Goal: Ask a question: Seek information or help from site administrators or community

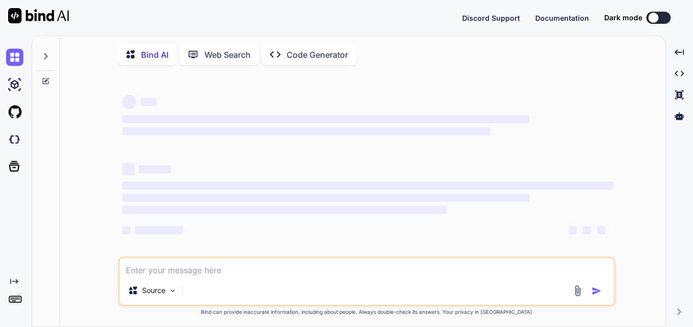
type textarea "x"
click at [149, 274] on textarea at bounding box center [367, 267] width 494 height 18
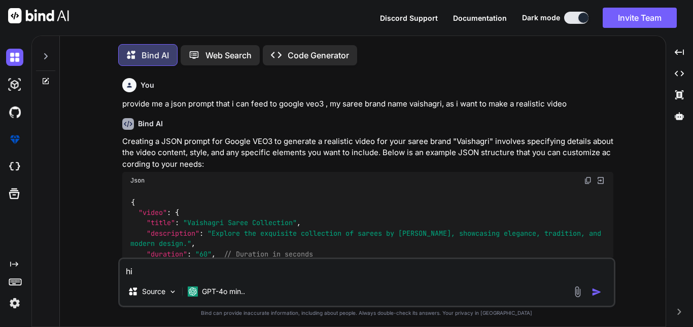
scroll to position [5, 0]
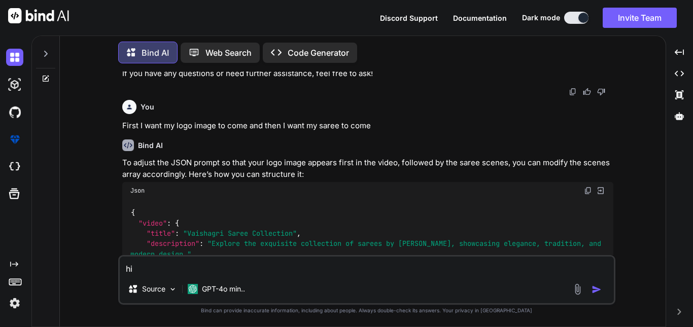
type textarea "hi"
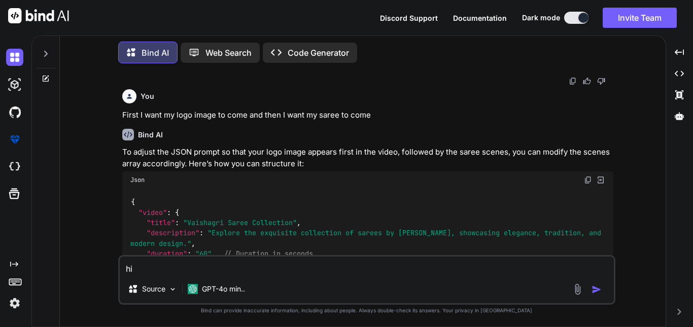
click at [596, 288] on img "button" at bounding box center [596, 290] width 10 height 10
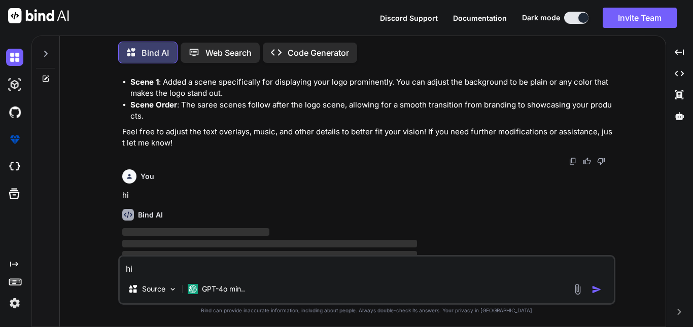
scroll to position [3218, 0]
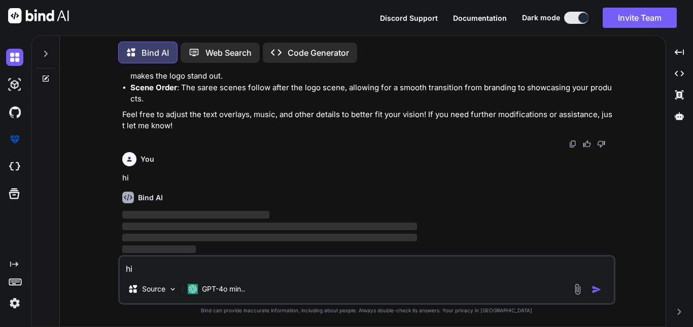
click at [184, 272] on textarea "hi" at bounding box center [367, 266] width 494 height 18
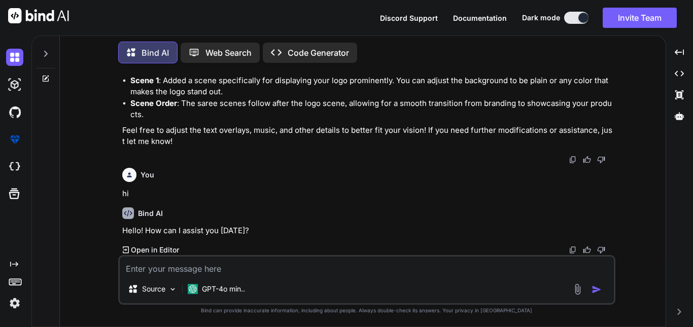
scroll to position [3202, 0]
paste textarea "Lo ips dolo? Sita cons adi e SeddOeiusm tempori utlab etd m ali en admini venia…"
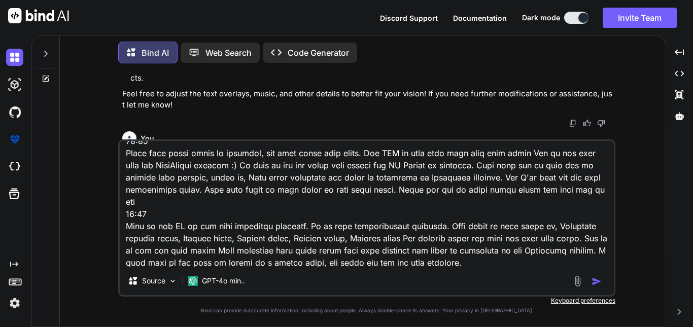
scroll to position [2485, 0]
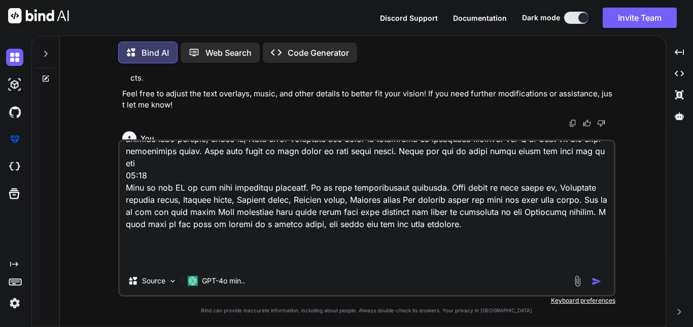
type textarea "Lo ips dolo? Sita cons adi e SeddOeiusm tempori utlab etd m ali en admini venia…"
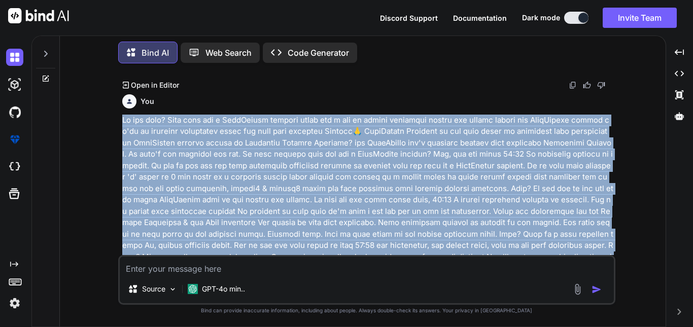
scroll to position [3305, 0]
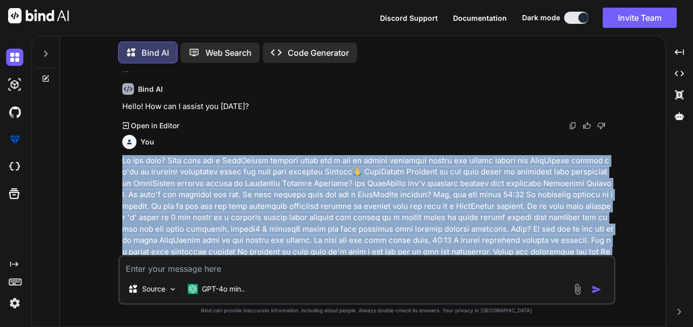
drag, startPoint x: 385, startPoint y: 178, endPoint x: 111, endPoint y: 171, distance: 274.5
click at [111, 171] on div "You provide me a json prompt that i can feed to google veo3 , my saree brand na…" at bounding box center [366, 199] width 597 height 255
copy p "Lo ips dolo? Sita cons adi e SeddOeiusm tempori utlab etd m ali en admini venia…"
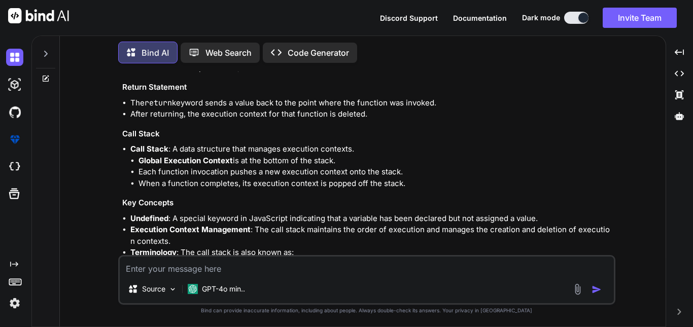
scroll to position [5411, 0]
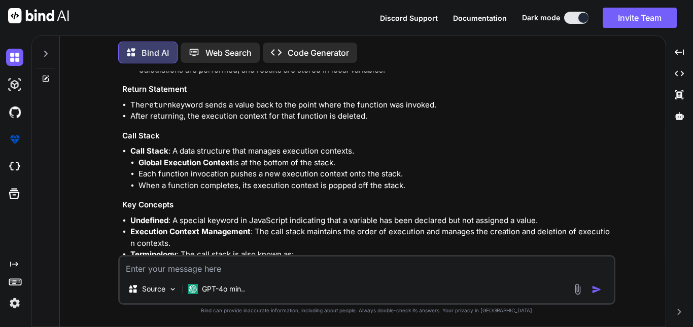
click at [206, 265] on textarea at bounding box center [367, 266] width 494 height 18
type textarea "i want summary not bullet points"
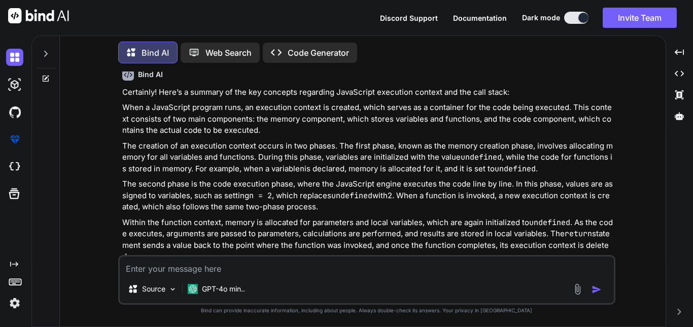
scroll to position [5784, 0]
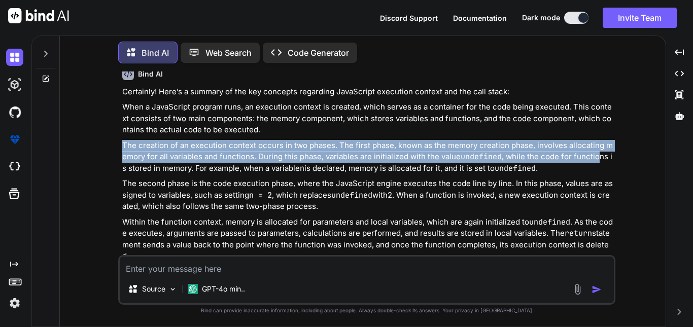
drag, startPoint x: 120, startPoint y: 155, endPoint x: 597, endPoint y: 168, distance: 477.5
click at [597, 168] on div "You provide me a json prompt that i can feed to google veo3 , my saree brand na…" at bounding box center [367, 164] width 495 height 184
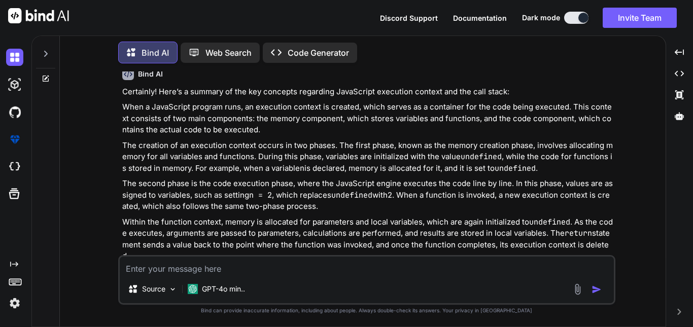
click at [210, 185] on div "Certainly! Here’s a summary of the key concepts regarding JavaScript execution …" at bounding box center [367, 220] width 491 height 268
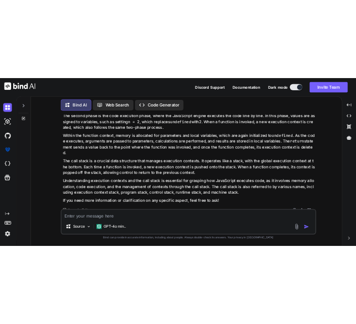
scroll to position [5899, 0]
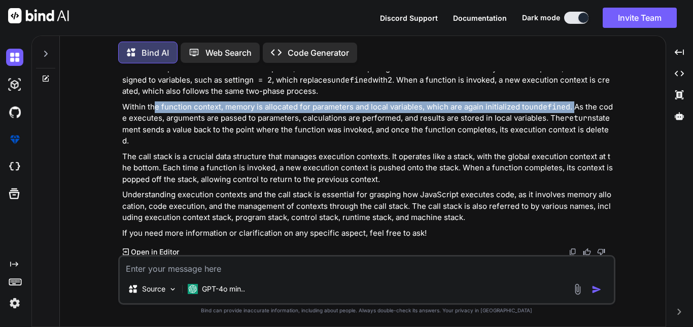
drag, startPoint x: 152, startPoint y: 117, endPoint x: 576, endPoint y: 109, distance: 424.1
click at [576, 109] on div "Certainly! Here’s a summary of the key concepts regarding JavaScript execution …" at bounding box center [367, 105] width 491 height 268
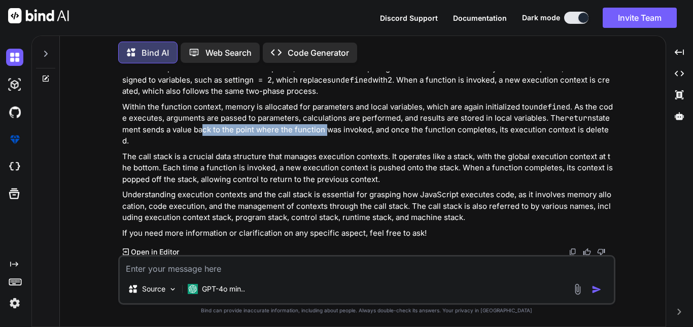
drag, startPoint x: 198, startPoint y: 134, endPoint x: 323, endPoint y: 143, distance: 125.6
click at [323, 143] on p "Within the function context, memory is allocated for parameters and local varia…" at bounding box center [367, 124] width 491 height 46
click at [385, 152] on p "The call stack is a crucial data structure that manages execution contexts. It …" at bounding box center [367, 168] width 491 height 34
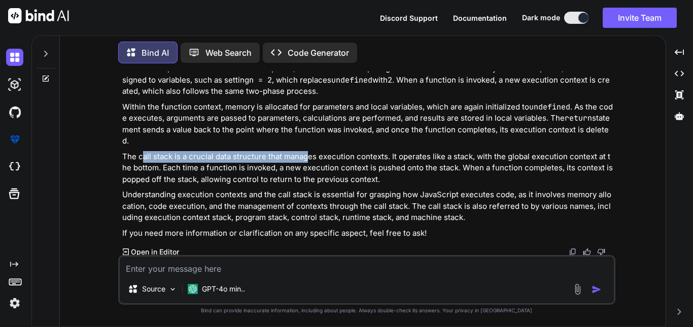
drag, startPoint x: 142, startPoint y: 149, endPoint x: 307, endPoint y: 159, distance: 165.2
click at [307, 159] on p "The call stack is a crucial data structure that manages execution contexts. It …" at bounding box center [367, 168] width 491 height 34
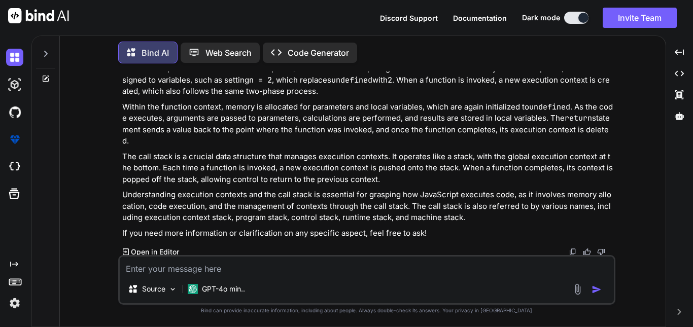
click at [411, 177] on p "The call stack is a crucial data structure that manages execution contexts. It …" at bounding box center [367, 168] width 491 height 34
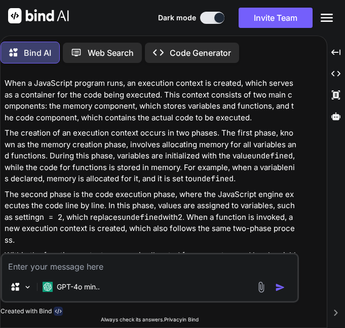
scroll to position [7493, 0]
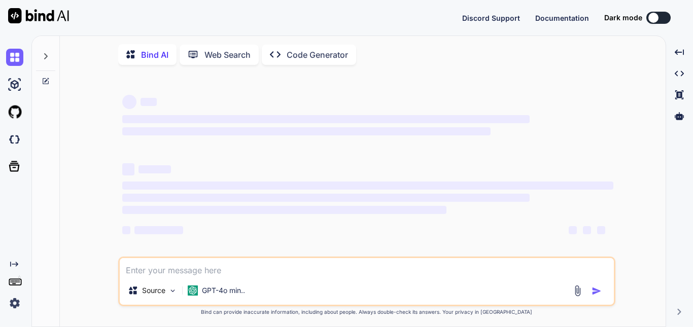
click at [14, 305] on img at bounding box center [14, 303] width 17 height 17
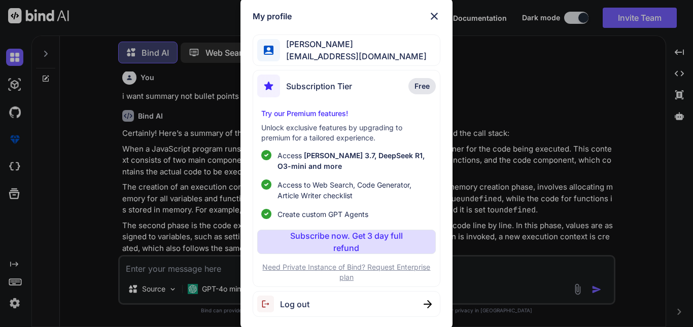
scroll to position [4152, 0]
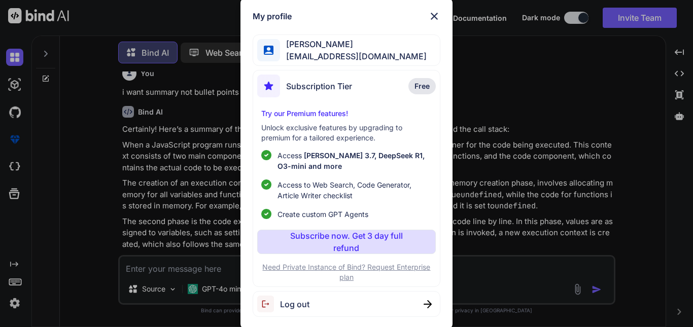
click at [402, 300] on div "Log out" at bounding box center [346, 304] width 187 height 26
type textarea "x"
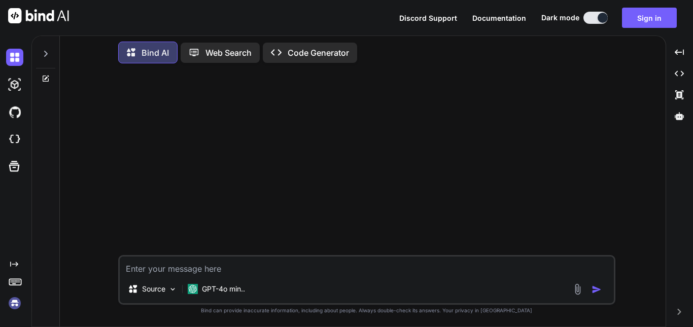
scroll to position [0, 0]
click at [662, 23] on button "Sign in" at bounding box center [649, 18] width 55 height 20
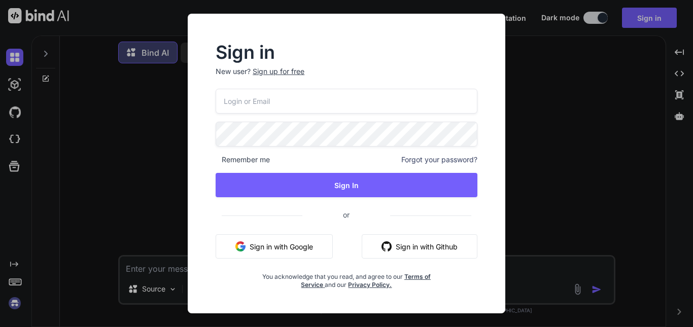
type input "jipeca3642@ihnpo.com"
click at [390, 154] on div "jipeca3642@ihnpo.com Remember me Forgot your password? Sign In or Sign in with …" at bounding box center [347, 189] width 262 height 200
click at [537, 86] on div "Sign in New user? Sign up for free jipeca3642@ihnpo.com Remember me Forgot your…" at bounding box center [346, 163] width 693 height 327
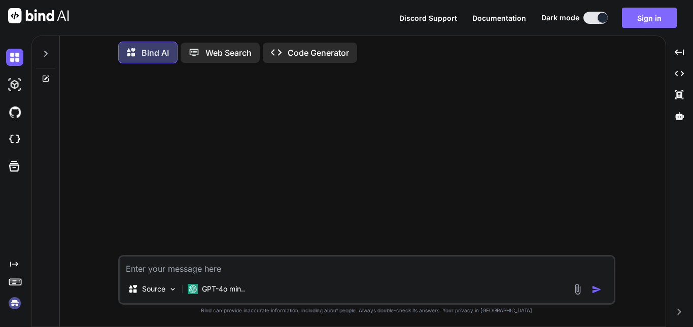
click at [636, 14] on button "Sign in" at bounding box center [649, 18] width 55 height 20
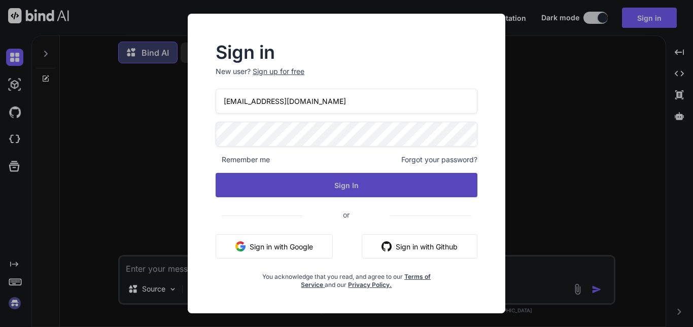
click at [340, 190] on button "Sign In" at bounding box center [347, 185] width 262 height 24
click at [350, 183] on button "Sign In" at bounding box center [347, 185] width 262 height 24
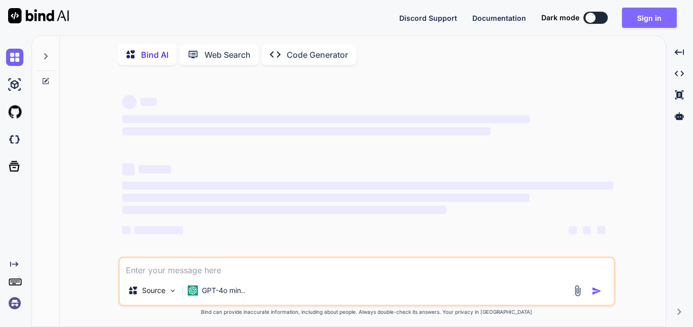
type textarea "x"
click at [648, 21] on button "Sign in" at bounding box center [649, 18] width 55 height 20
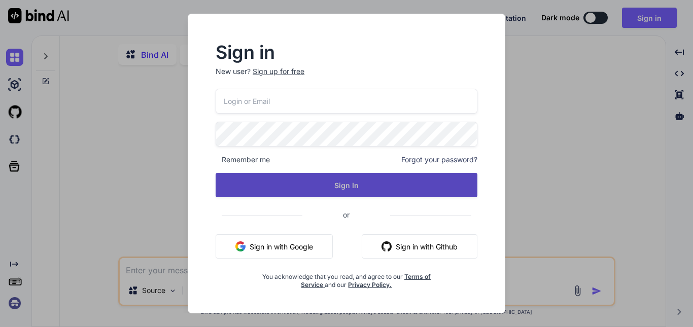
type input "jipeca3642@ihnpo.com"
click at [342, 184] on button "Sign In" at bounding box center [347, 185] width 262 height 24
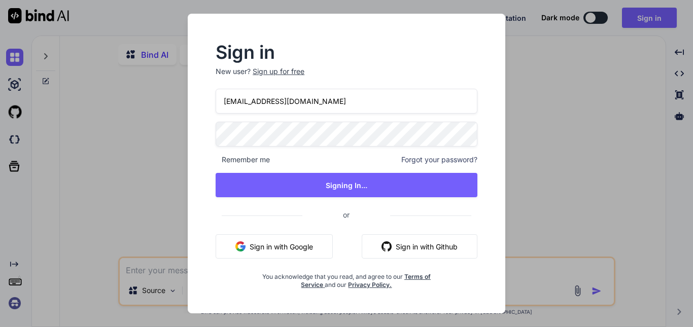
click at [559, 110] on div "Sign in New user? Sign up for free jipeca3642@ihnpo.com Remember me Forgot your…" at bounding box center [346, 163] width 693 height 327
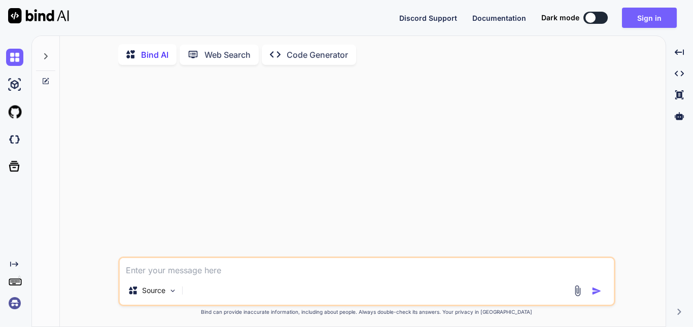
click at [193, 276] on textarea at bounding box center [367, 267] width 494 height 18
type textarea "hi"
click at [597, 294] on img "button" at bounding box center [596, 291] width 10 height 10
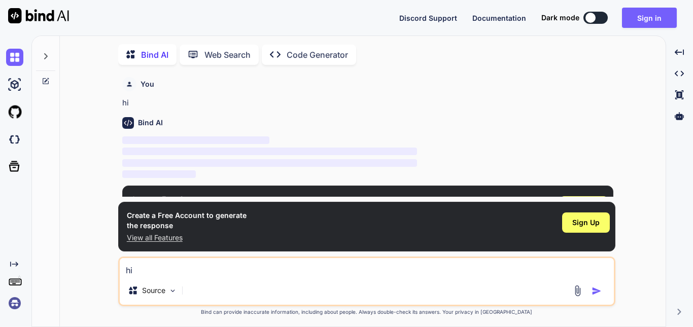
scroll to position [4, 0]
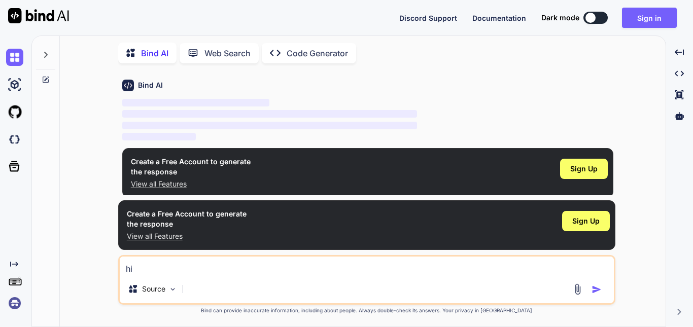
click at [636, 154] on div "You hi Bind AI ‌ ‌ ‌ ‌ Create a Free Account to generate the response View all …" at bounding box center [366, 199] width 597 height 255
click at [270, 268] on textarea "hi" at bounding box center [367, 266] width 494 height 18
type textarea "hi"
click at [592, 289] on img "button" at bounding box center [596, 290] width 10 height 10
click at [595, 289] on img "button" at bounding box center [596, 290] width 10 height 10
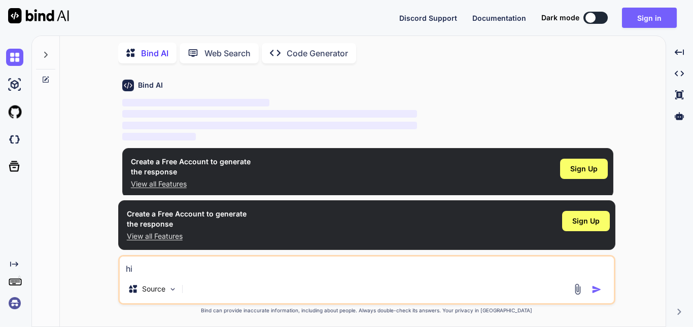
click at [601, 290] on img "button" at bounding box center [596, 290] width 10 height 10
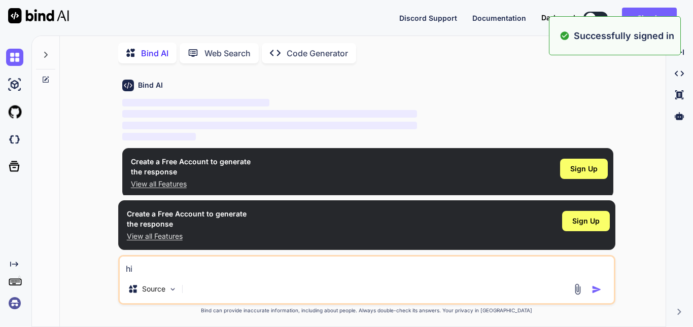
click at [435, 109] on p "‌" at bounding box center [367, 115] width 491 height 12
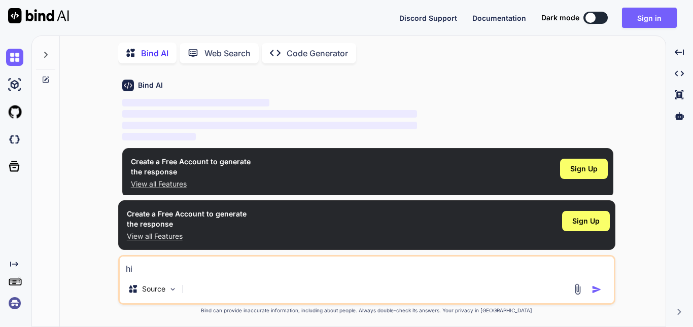
click at [599, 289] on img "button" at bounding box center [596, 290] width 10 height 10
click at [597, 289] on img "button" at bounding box center [596, 290] width 10 height 10
click at [598, 289] on img "button" at bounding box center [596, 290] width 10 height 10
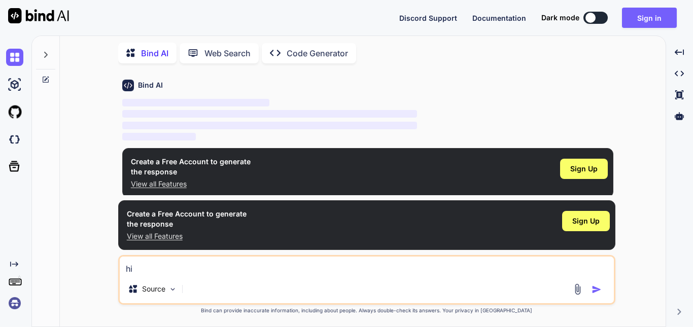
click at [598, 289] on img "button" at bounding box center [596, 290] width 10 height 10
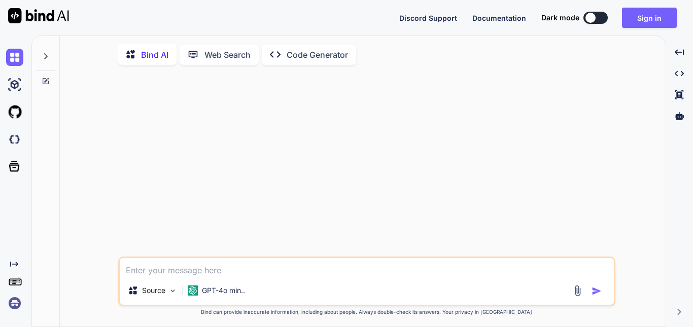
type textarea "x"
click at [173, 276] on textarea at bounding box center [367, 267] width 494 height 18
type textarea "h"
type textarea "x"
type textarea "hi"
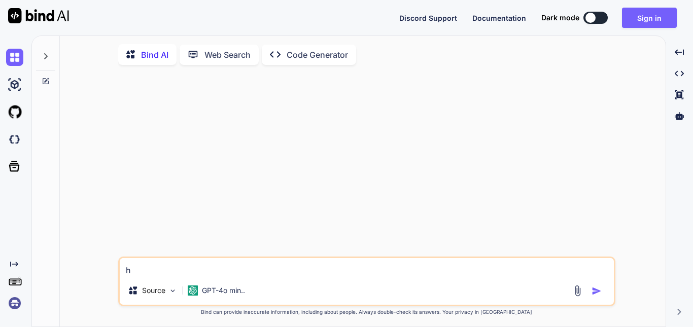
type textarea "x"
type textarea "hi"
click at [595, 291] on img "button" at bounding box center [596, 291] width 10 height 10
type textarea "x"
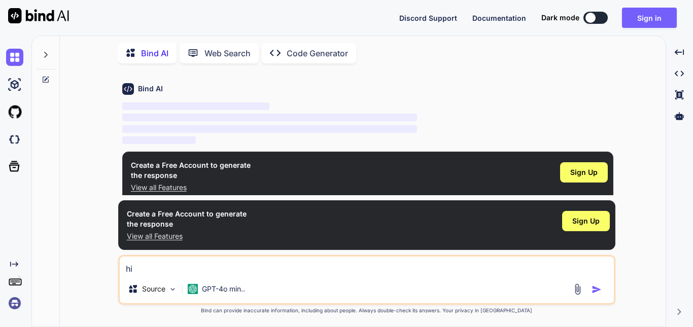
scroll to position [36, 0]
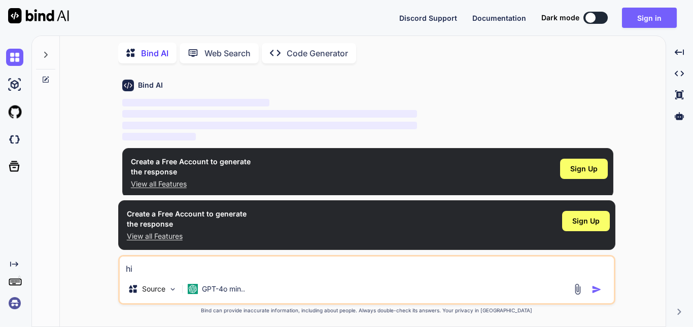
click at [11, 302] on img at bounding box center [14, 303] width 17 height 17
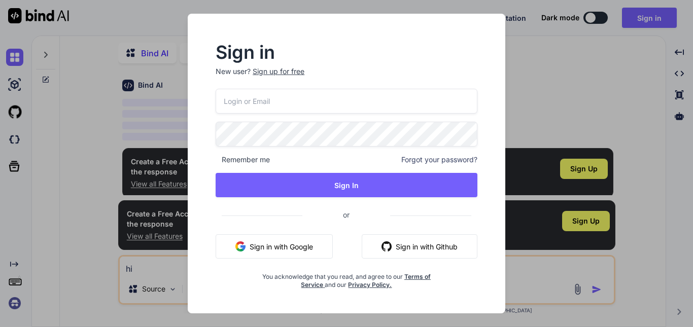
type input "jipeca3642@ihnpo.com"
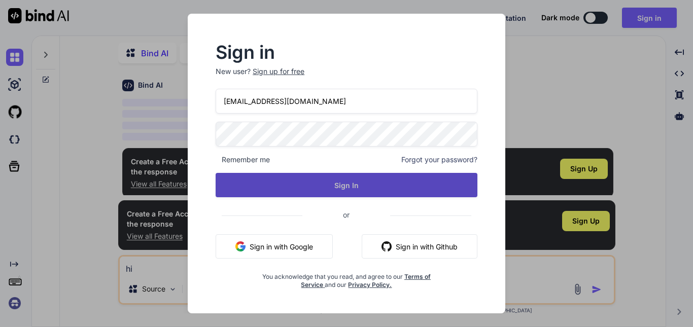
click at [347, 186] on button "Sign In" at bounding box center [347, 185] width 262 height 24
click at [346, 180] on button "Sign In" at bounding box center [347, 185] width 262 height 24
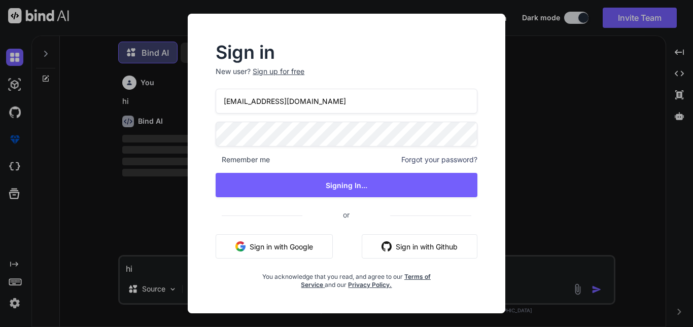
scroll to position [5, 0]
type textarea "x"
click at [579, 82] on div "Sign in New user? Sign up for free jipeca3642@ihnpo.com Remember me Forgot your…" at bounding box center [346, 163] width 693 height 327
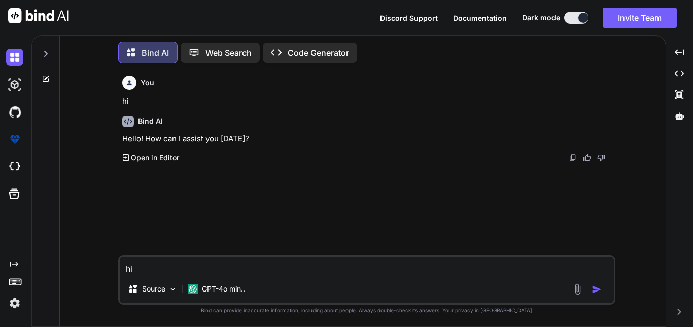
click at [49, 53] on icon at bounding box center [46, 54] width 8 height 8
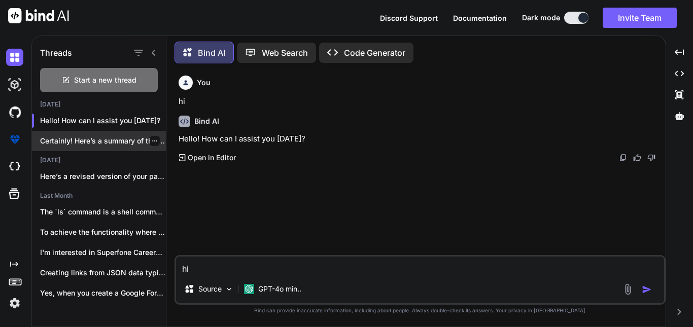
click at [124, 139] on p "Certainly! Here’s a summary of the key..." at bounding box center [103, 141] width 126 height 10
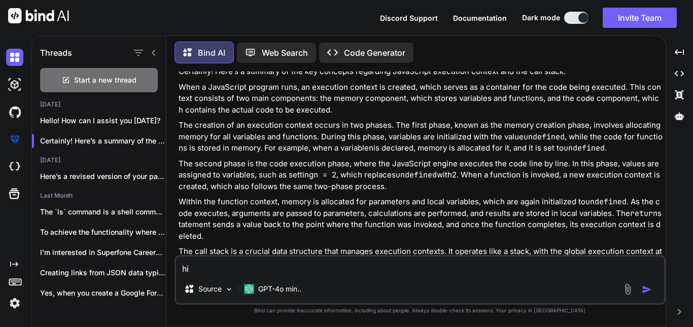
scroll to position [4233, 0]
drag, startPoint x: 271, startPoint y: 120, endPoint x: 411, endPoint y: 116, distance: 140.0
click at [411, 116] on p "When a JavaScript program runs, an execution context is created, which serves a…" at bounding box center [421, 98] width 485 height 34
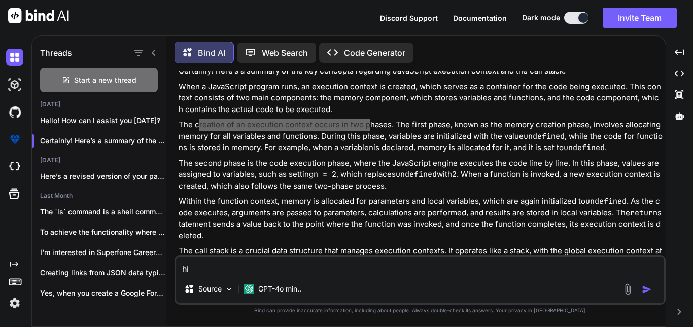
drag, startPoint x: 198, startPoint y: 131, endPoint x: 366, endPoint y: 129, distance: 168.4
click at [366, 129] on p "The creation of an execution context occurs in two phases. The first phase, kno…" at bounding box center [421, 136] width 485 height 34
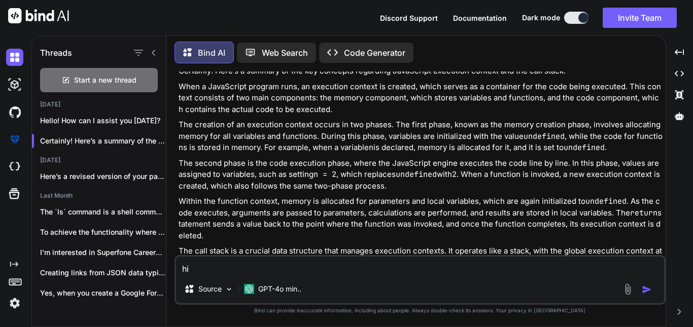
click at [365, 140] on p "The creation of an execution context occurs in two phases. The first phase, kno…" at bounding box center [421, 136] width 485 height 34
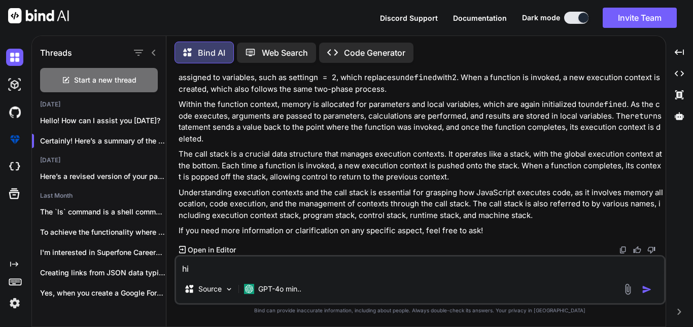
scroll to position [4322, 0]
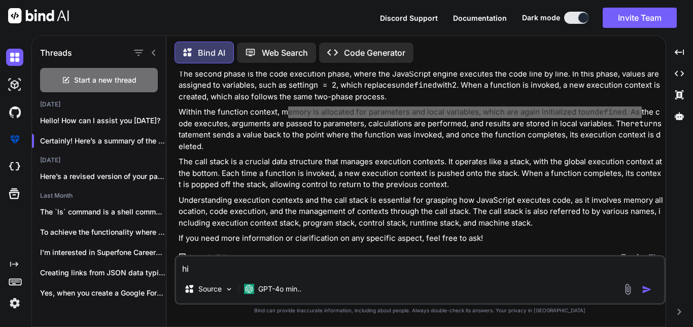
drag, startPoint x: 286, startPoint y: 117, endPoint x: 643, endPoint y: 120, distance: 356.6
click at [643, 120] on p "Within the function context, memory is allocated for parameters and local varia…" at bounding box center [421, 130] width 485 height 46
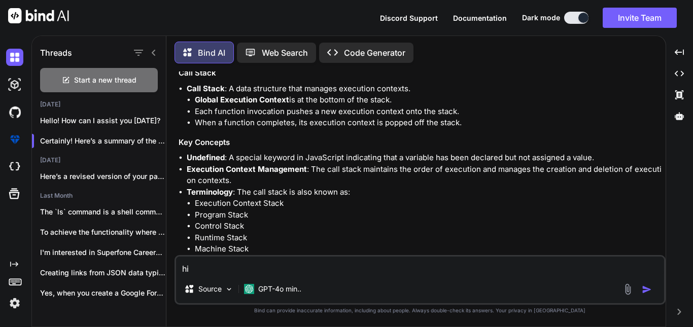
scroll to position [3899, 0]
